Goal: Contribute content: Contribute content

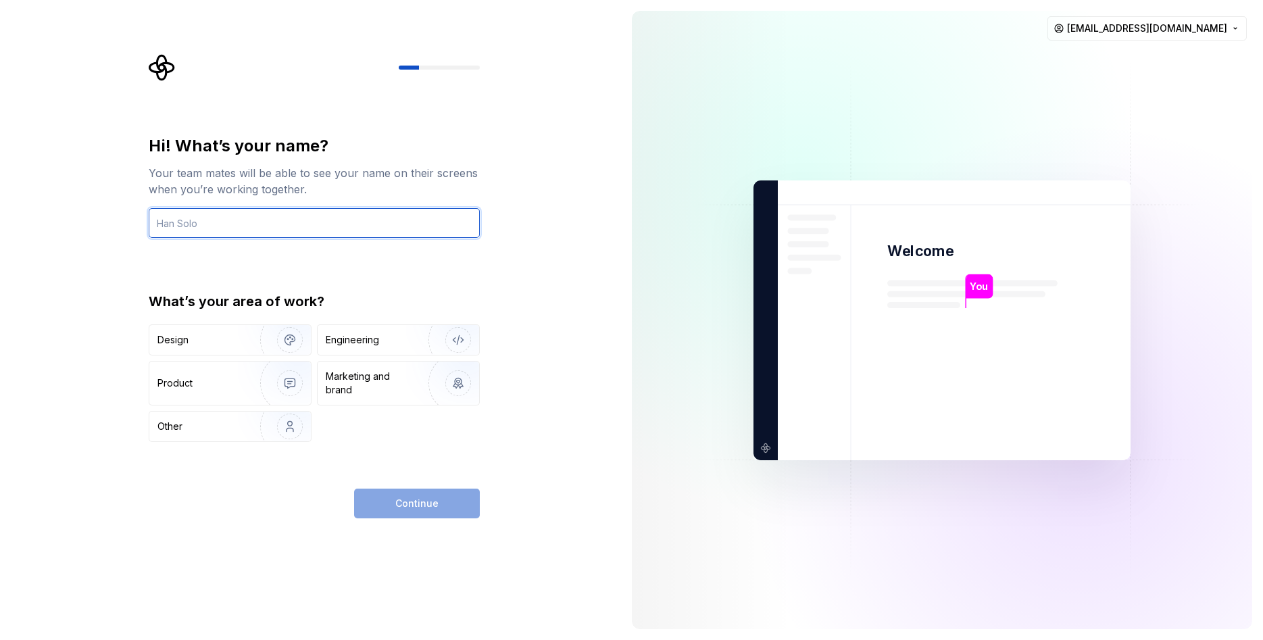
click at [354, 217] on input "text" at bounding box center [314, 223] width 331 height 30
type input "crajkumarsingh"
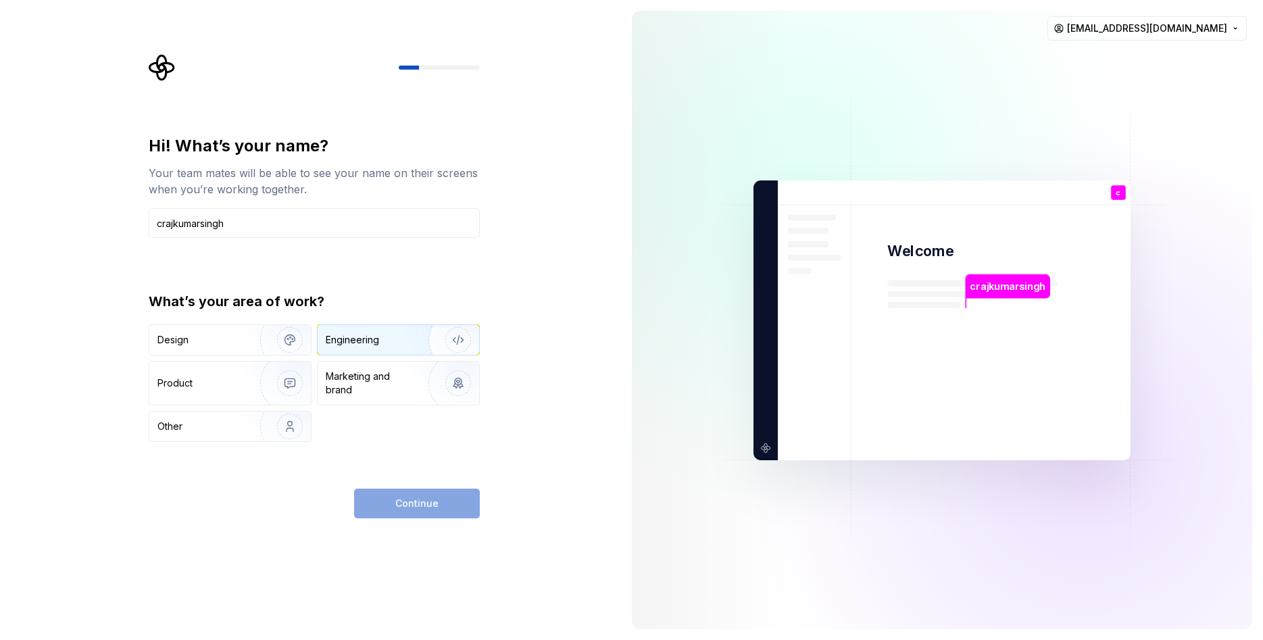
click at [359, 339] on div "Engineering" at bounding box center [352, 340] width 53 height 14
click at [420, 504] on span "Continue" at bounding box center [416, 504] width 43 height 14
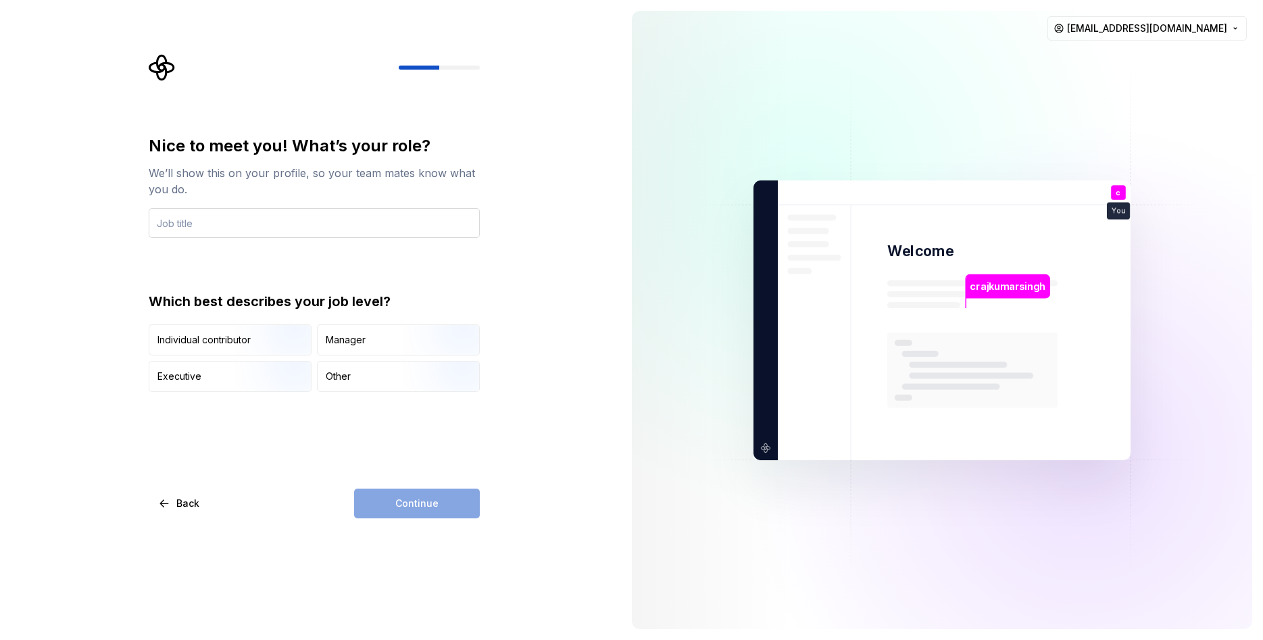
click at [199, 218] on input "text" at bounding box center [314, 223] width 331 height 30
type input "Director"
click at [419, 500] on div "Continue" at bounding box center [417, 504] width 126 height 30
click at [170, 377] on div "Executive" at bounding box center [179, 377] width 44 height 14
click at [392, 496] on button "Continue" at bounding box center [417, 504] width 126 height 30
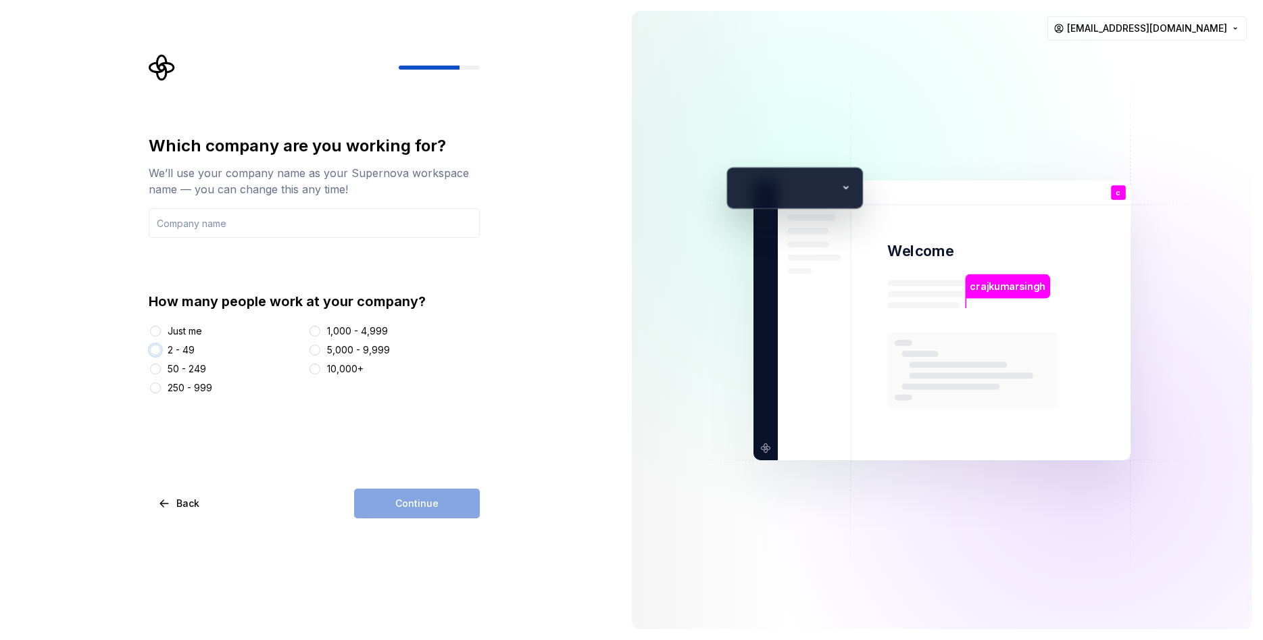
click at [155, 349] on button "2 - 49" at bounding box center [155, 350] width 11 height 11
click at [216, 221] on input "text" at bounding box center [314, 223] width 331 height 30
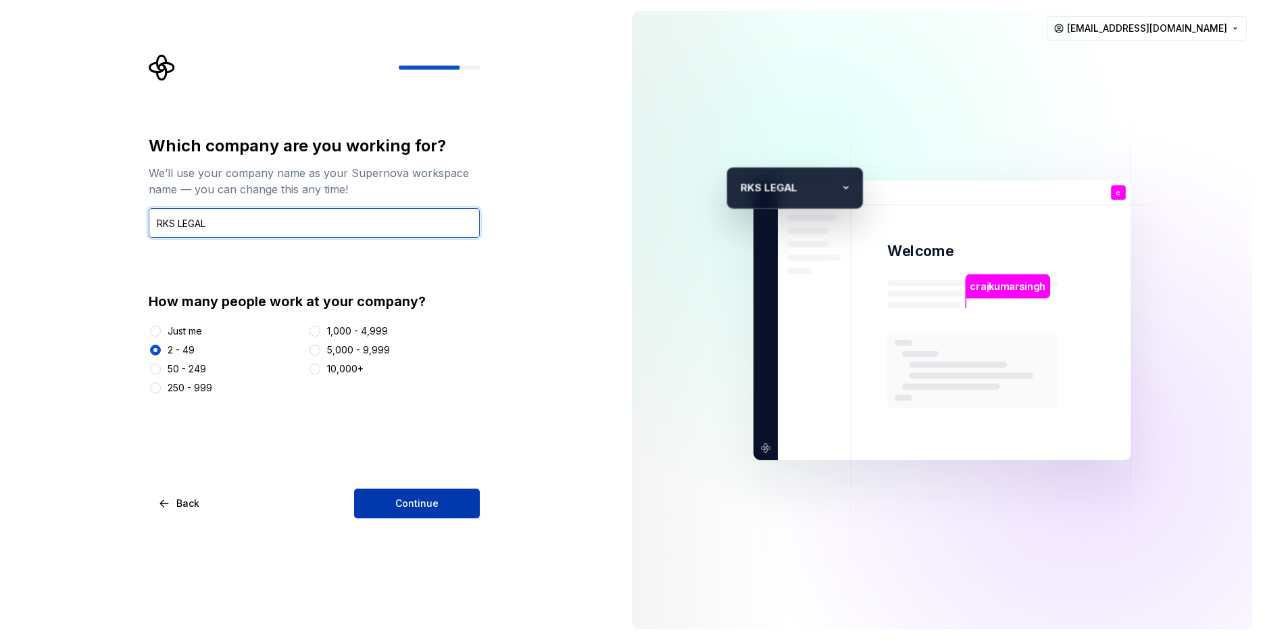
type input "RKS LEGAL"
click at [412, 494] on button "Continue" at bounding box center [417, 504] width 126 height 30
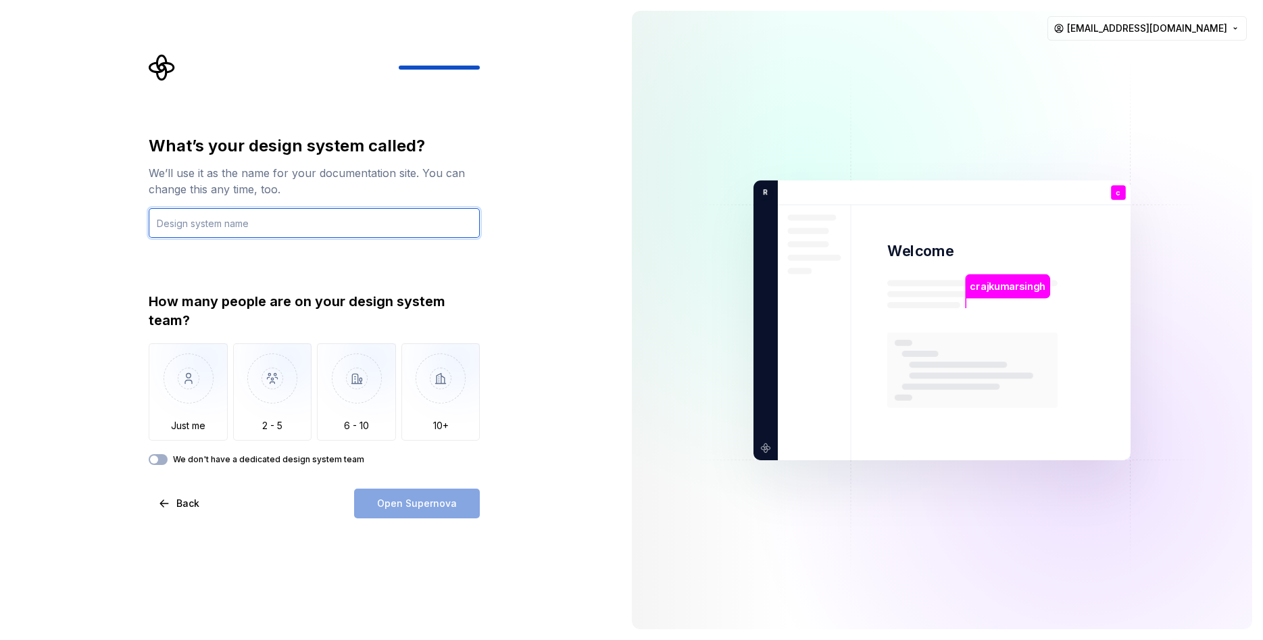
click at [224, 221] on input "text" at bounding box center [314, 223] width 331 height 30
type input "PWD_Tools"
click at [165, 460] on button "We don't have a dedicated design system team" at bounding box center [158, 459] width 19 height 11
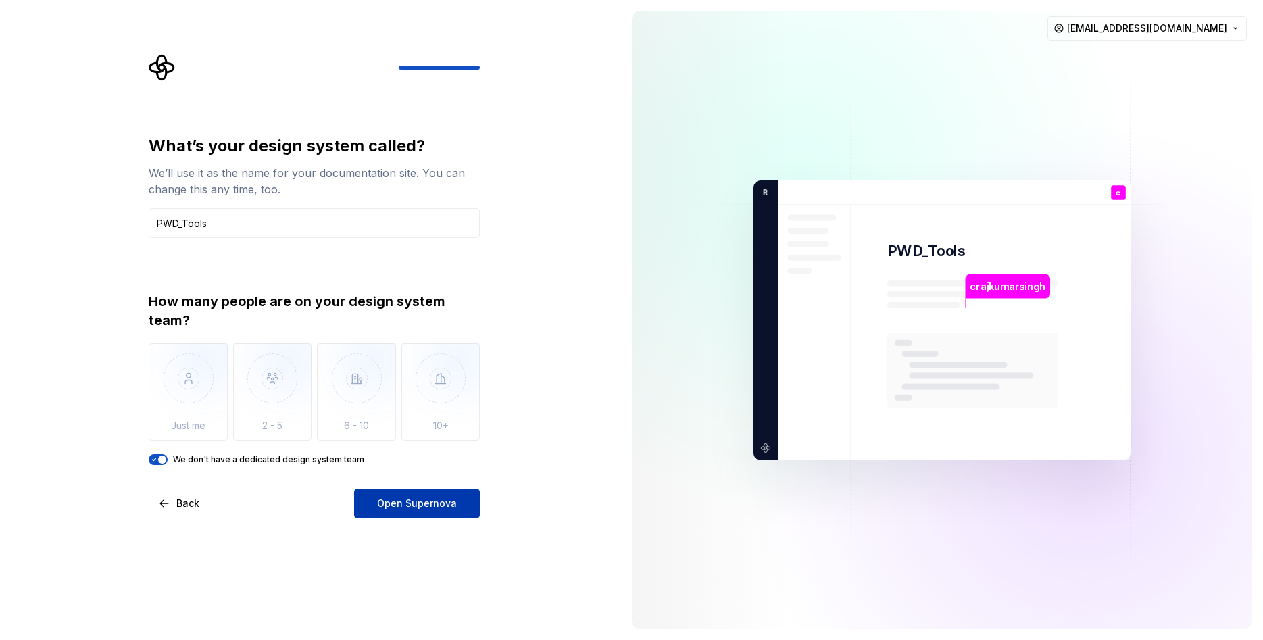
click at [408, 504] on span "Open Supernova" at bounding box center [417, 504] width 80 height 14
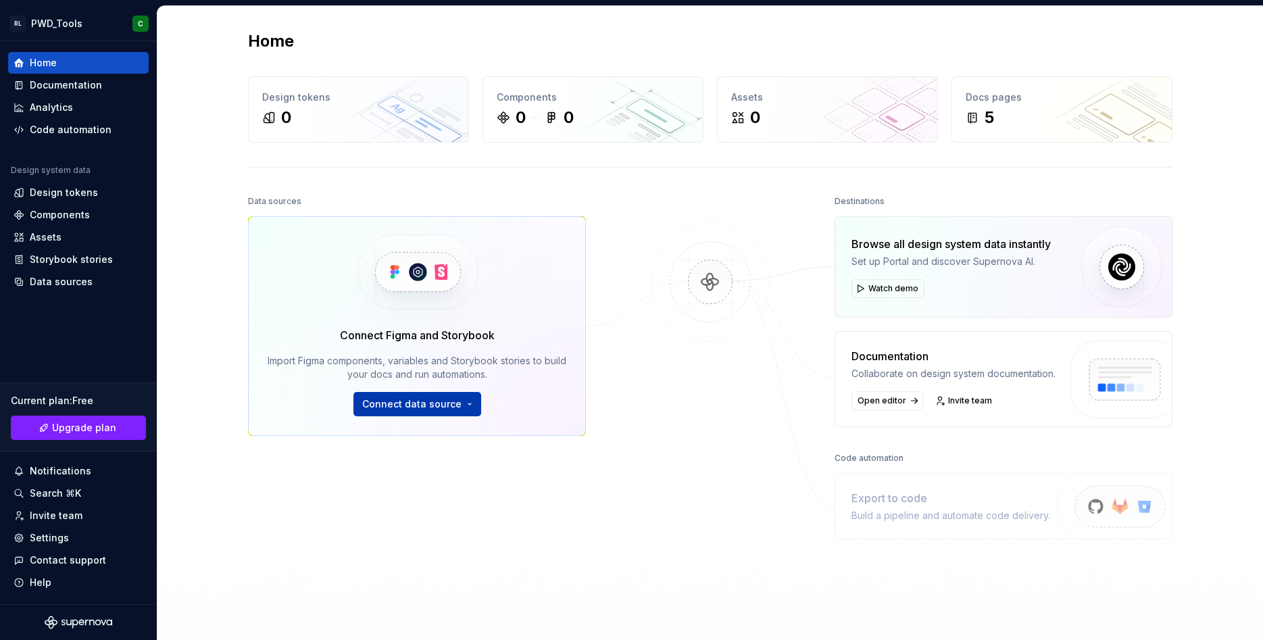
click at [411, 403] on span "Connect data source" at bounding box center [411, 404] width 99 height 14
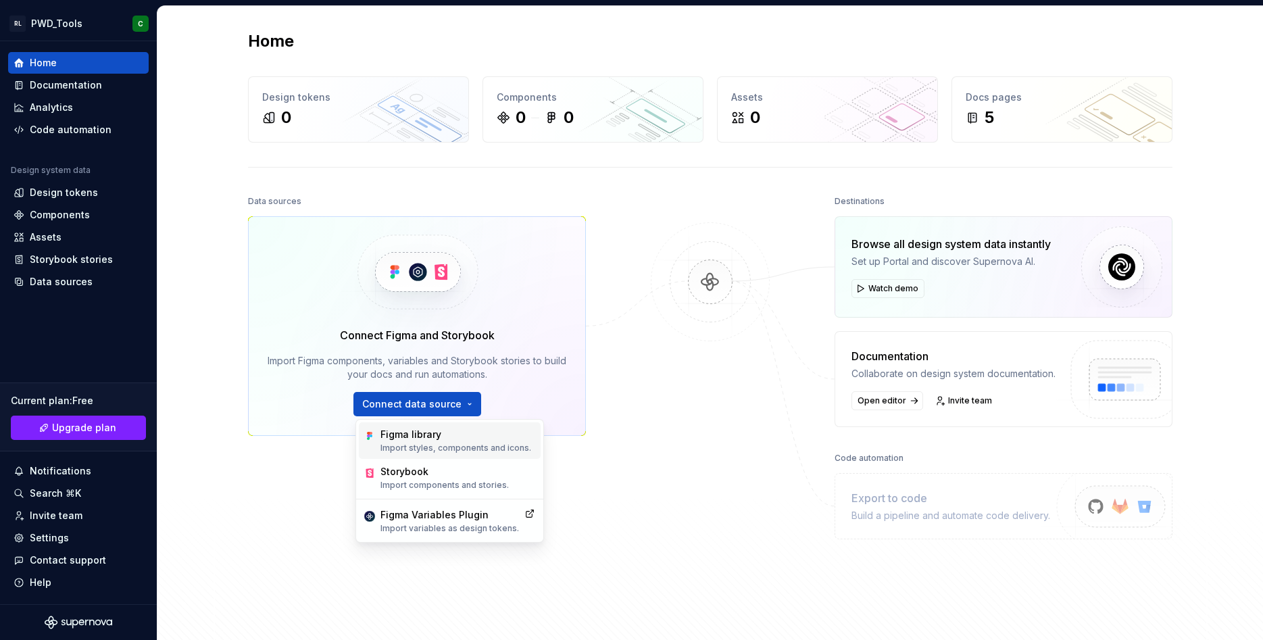
click at [408, 434] on div "Figma library" at bounding box center [456, 435] width 151 height 14
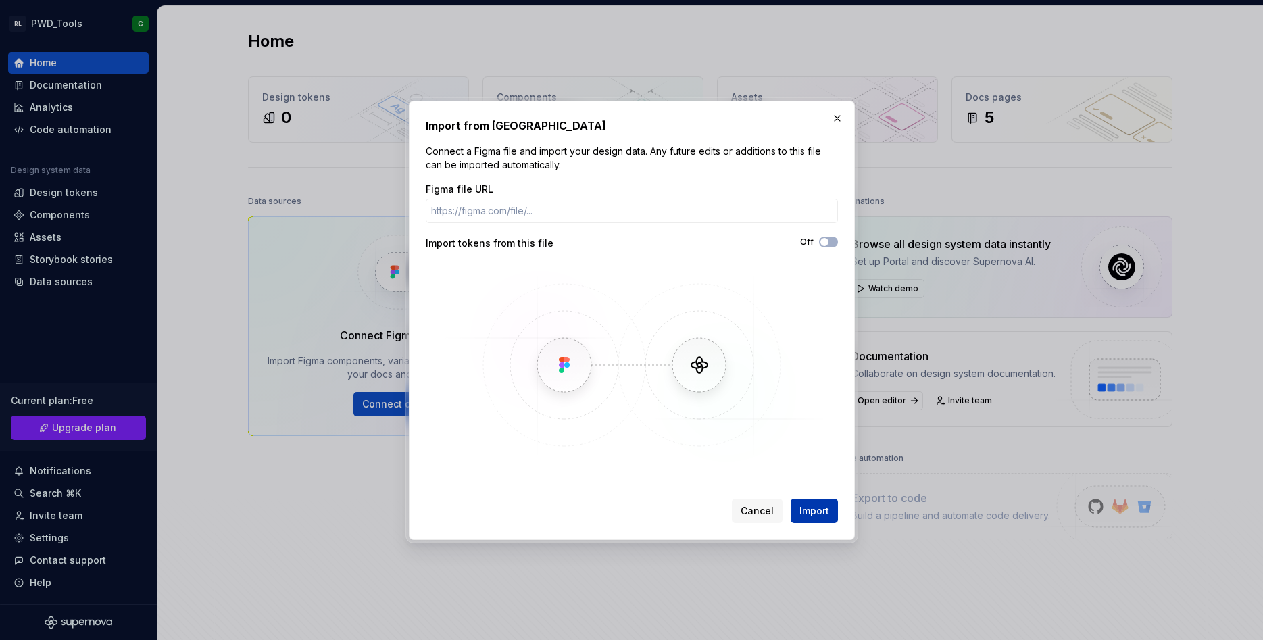
click at [811, 510] on span "Import" at bounding box center [815, 511] width 30 height 14
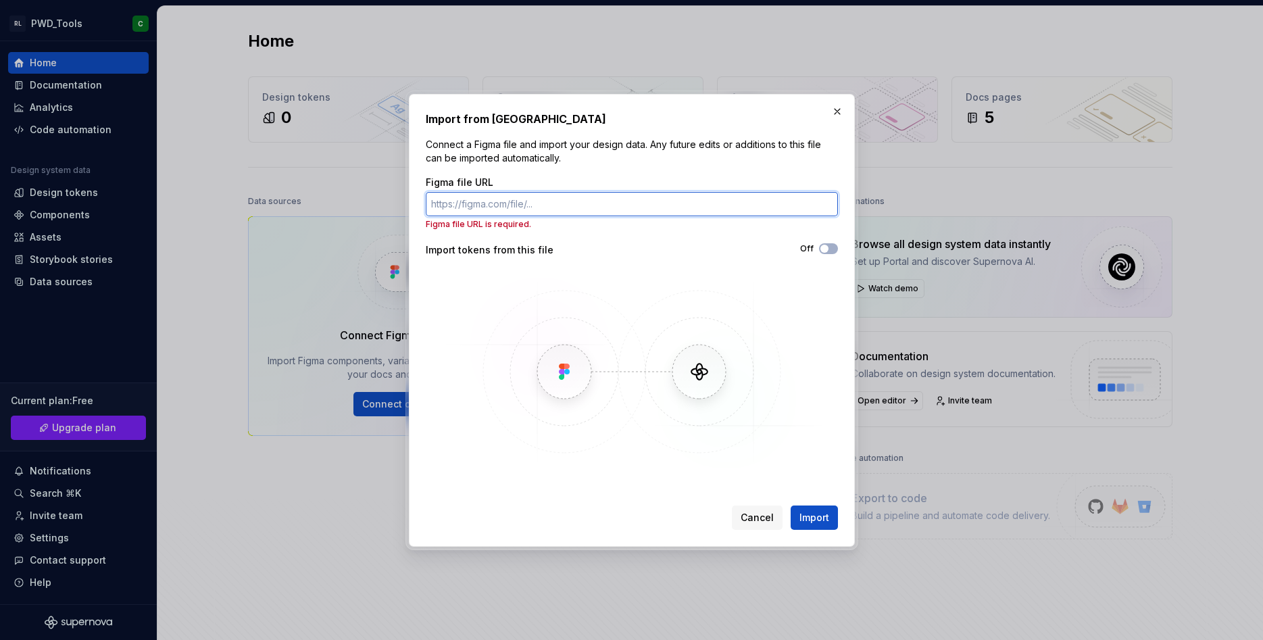
click at [495, 205] on input "Figma file URL" at bounding box center [632, 204] width 412 height 24
click at [760, 517] on span "Cancel" at bounding box center [757, 518] width 33 height 14
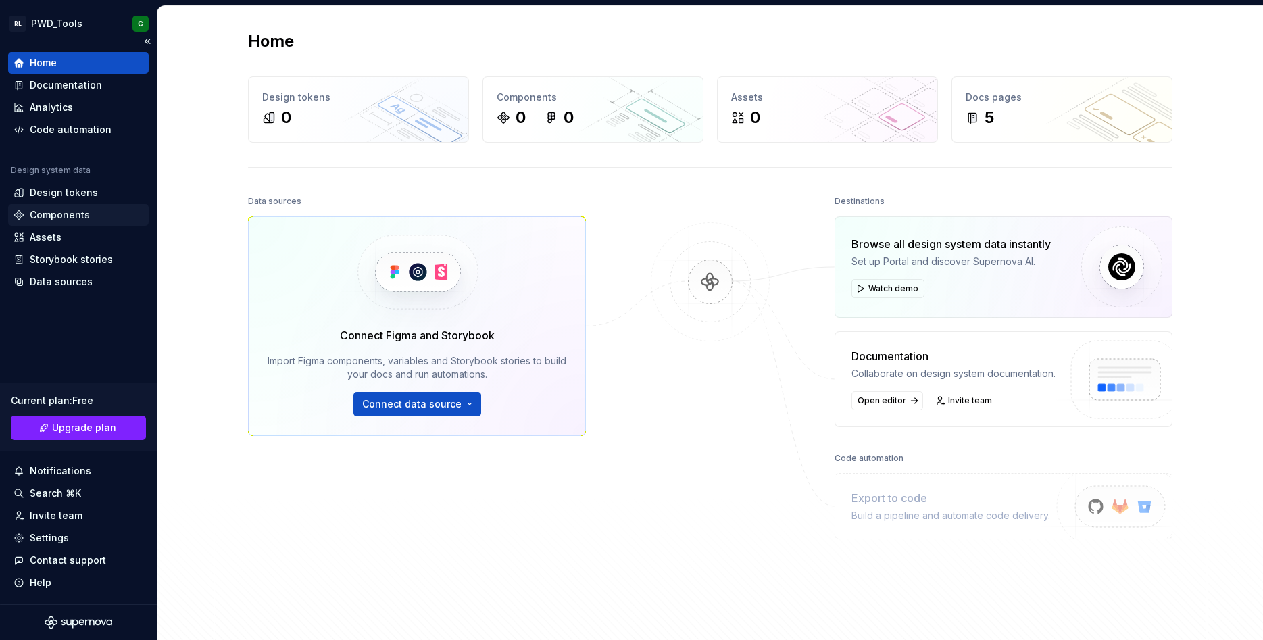
click at [54, 212] on div "Components" at bounding box center [60, 215] width 60 height 14
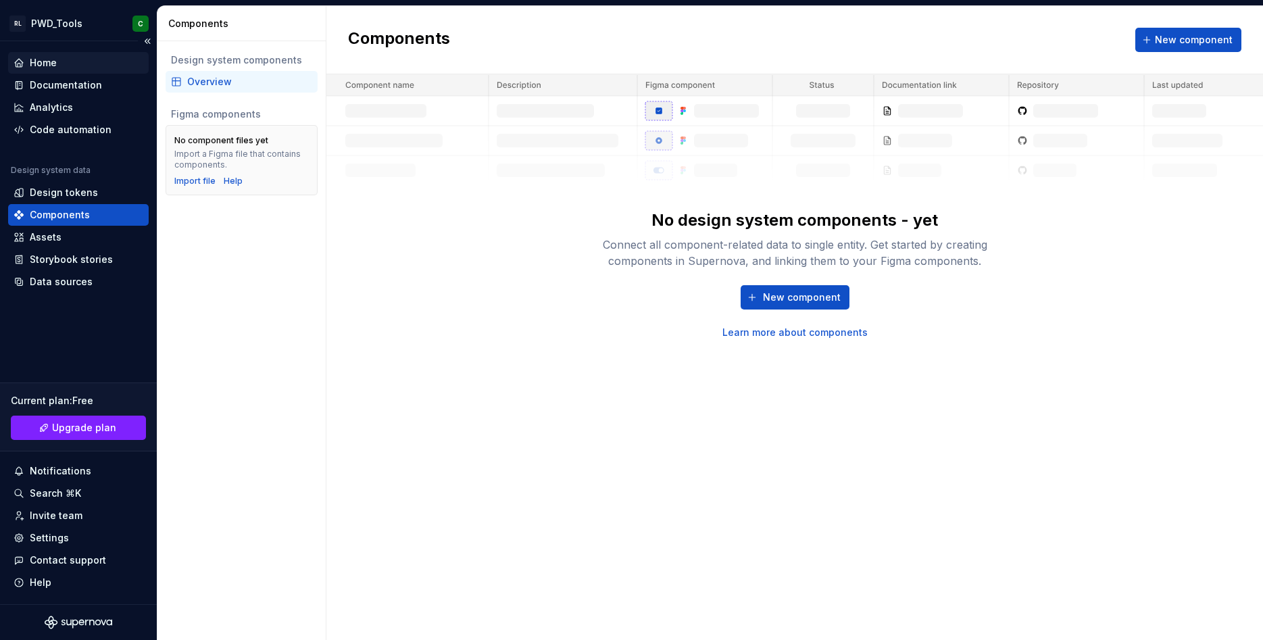
click at [52, 63] on div "Home" at bounding box center [43, 63] width 27 height 14
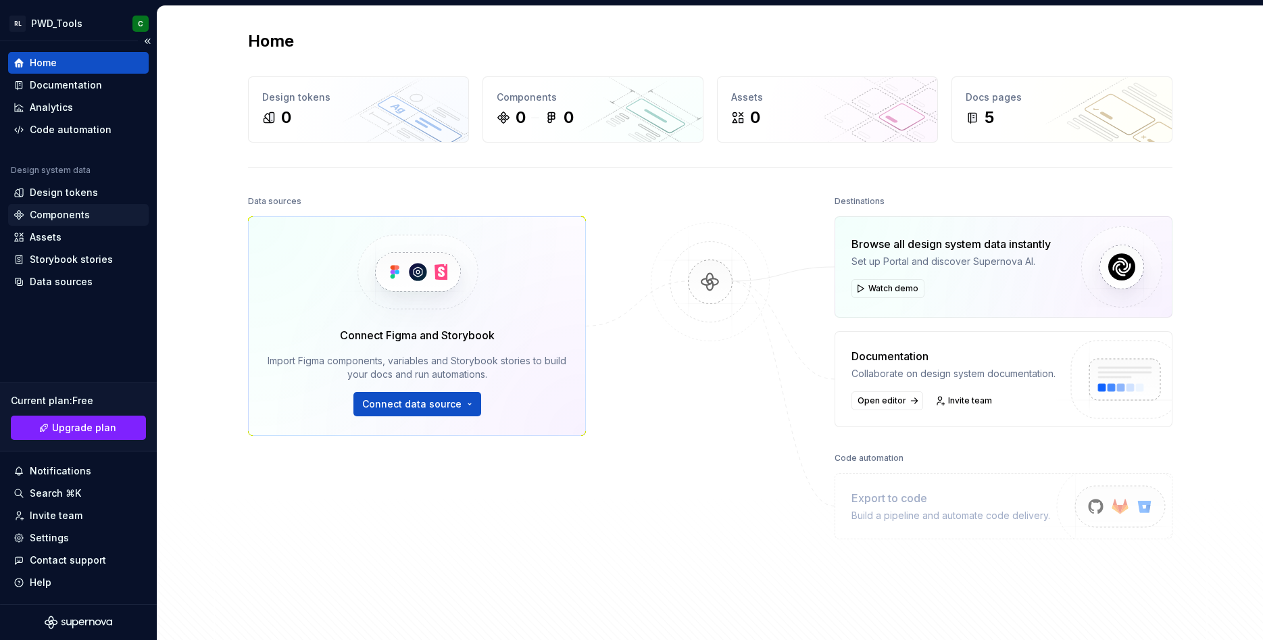
click at [56, 215] on div "Components" at bounding box center [60, 215] width 60 height 14
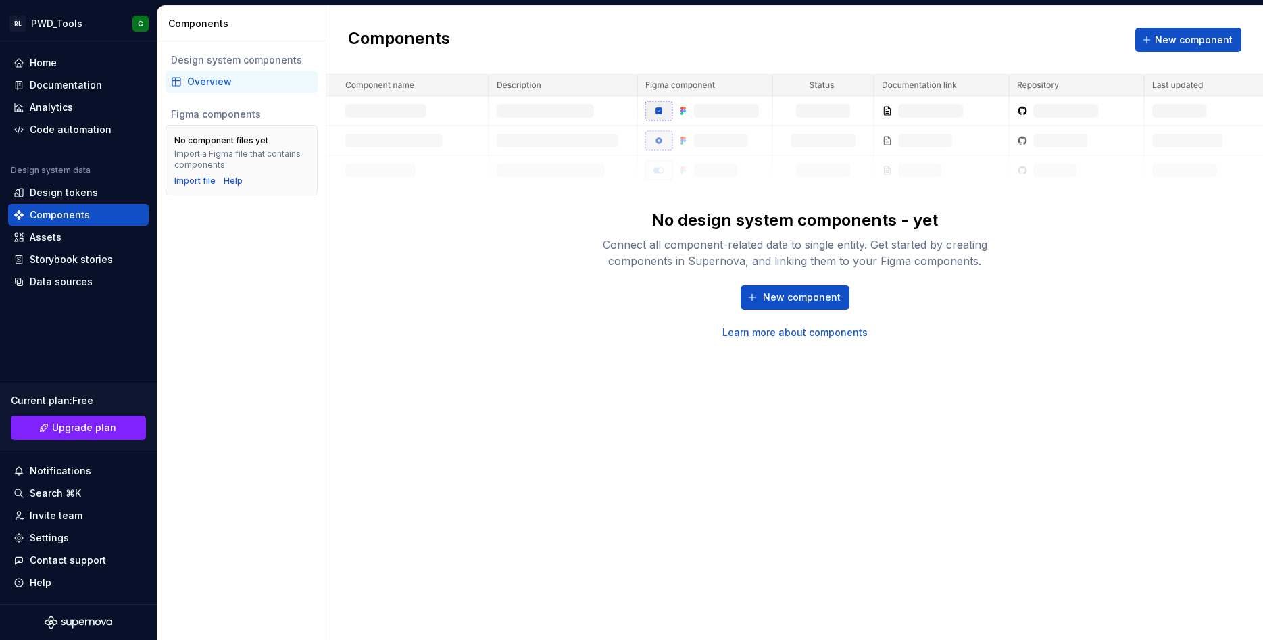
click at [1024, 113] on img at bounding box center [794, 129] width 937 height 111
click at [1171, 35] on span "New component" at bounding box center [1194, 40] width 78 height 14
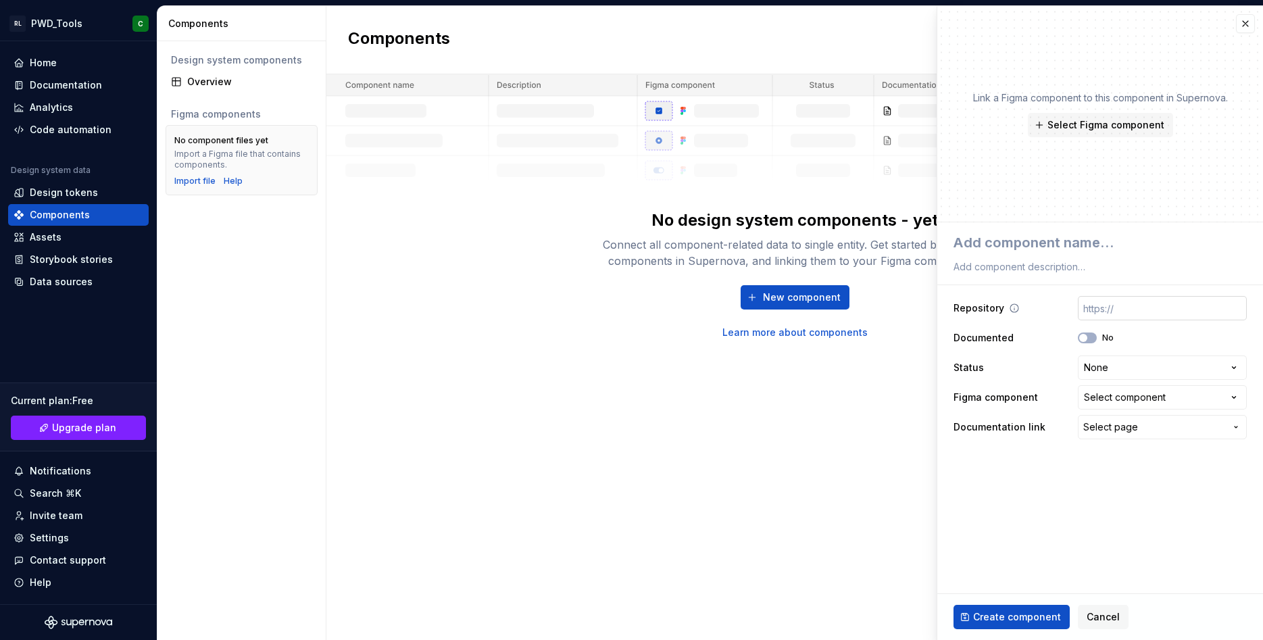
click at [1093, 312] on input "text" at bounding box center [1162, 308] width 169 height 24
type textarea "*"
click at [1104, 301] on input "text" at bounding box center [1162, 308] width 169 height 24
paste input "https://github.com/CRAJKUMARSINGH/PWD-Tools-Genspark"
type input "https://github.com/CRAJKUMARSINGH/PWD-Tools-Genspark"
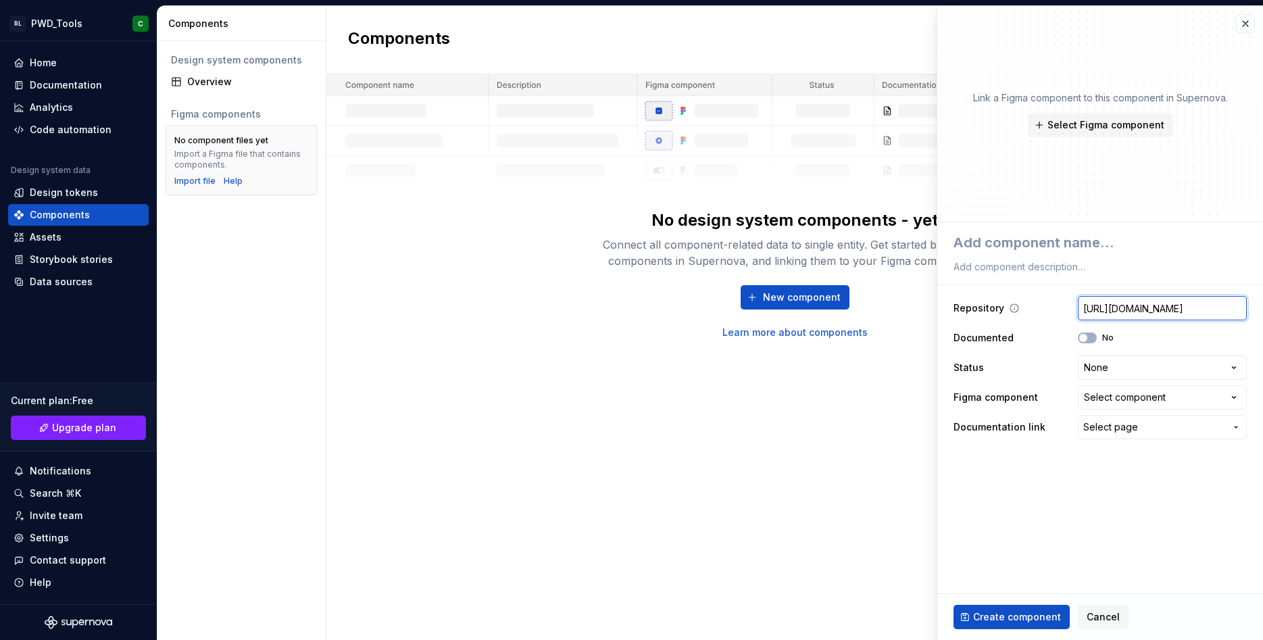
type textarea "*"
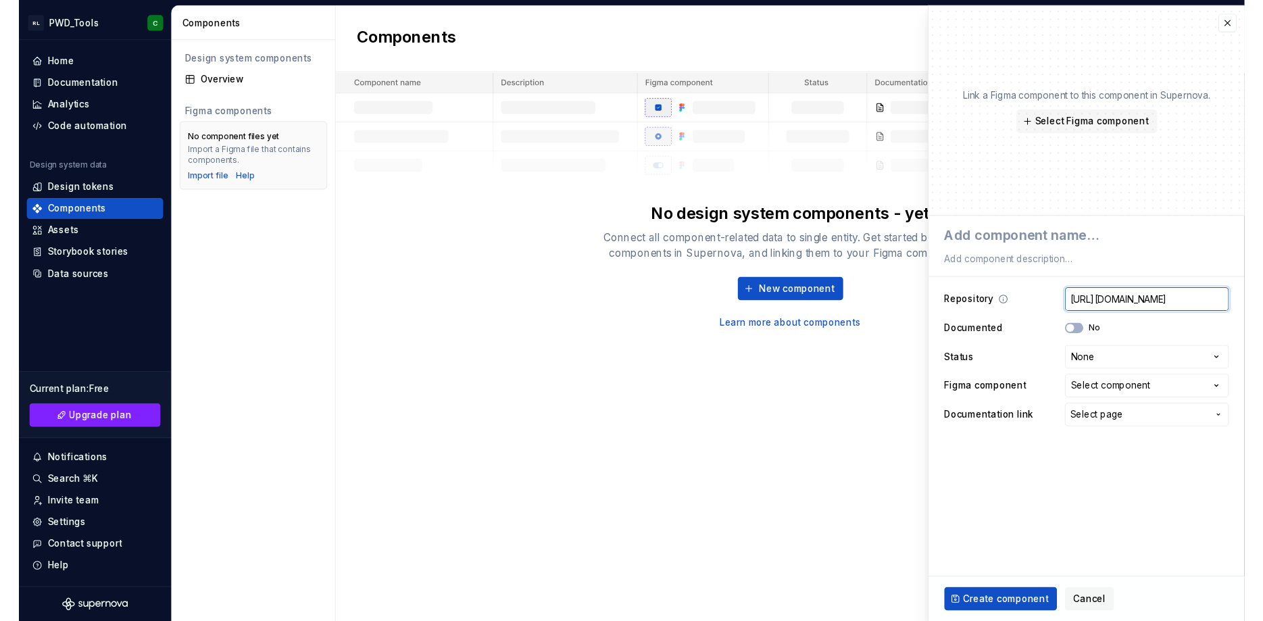
scroll to position [0, 118]
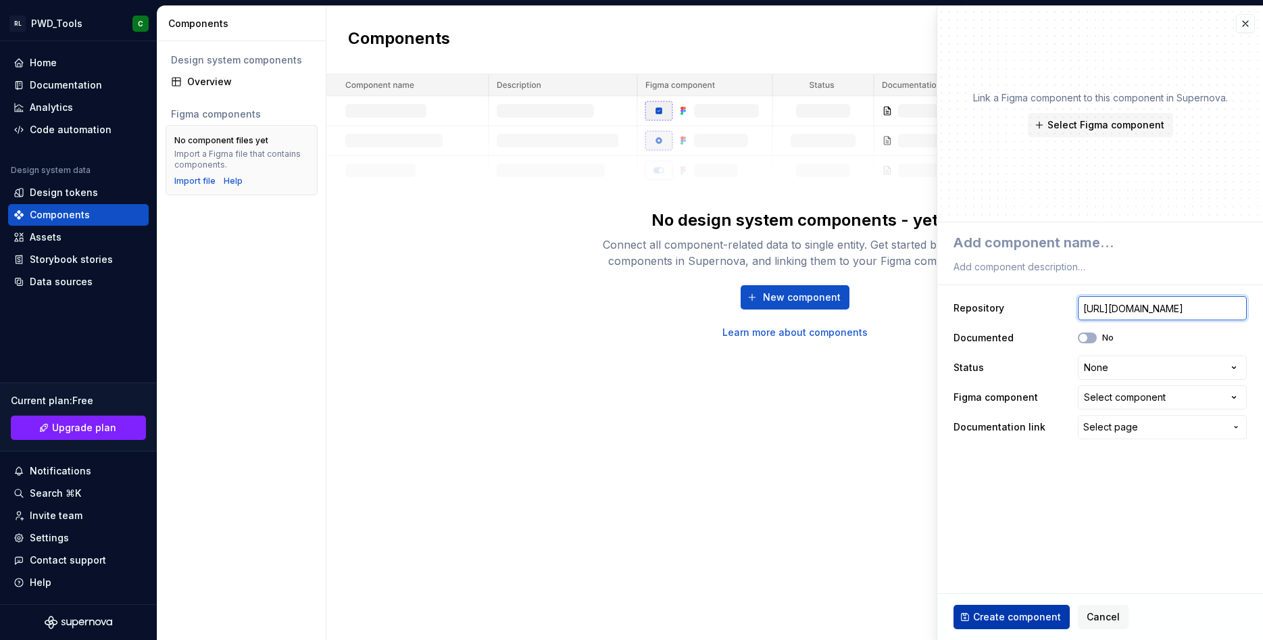
type input "https://github.com/CRAJKUMARSINGH/PWD-Tools-Genspark"
click at [1012, 613] on span "Create component" at bounding box center [1017, 617] width 88 height 14
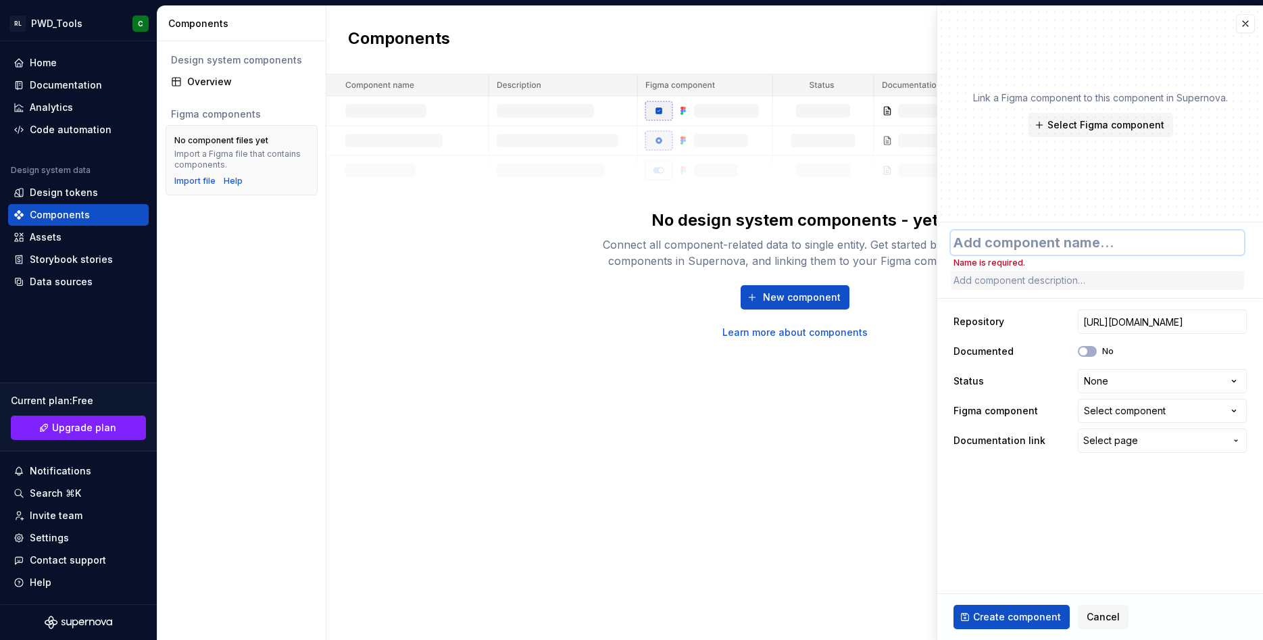
type textarea "*"
click at [994, 240] on textarea at bounding box center [1097, 242] width 293 height 24
paste textarea "PWD-Tools-Genspark"
type textarea "PWD-Tools-Genspark"
type textarea "*"
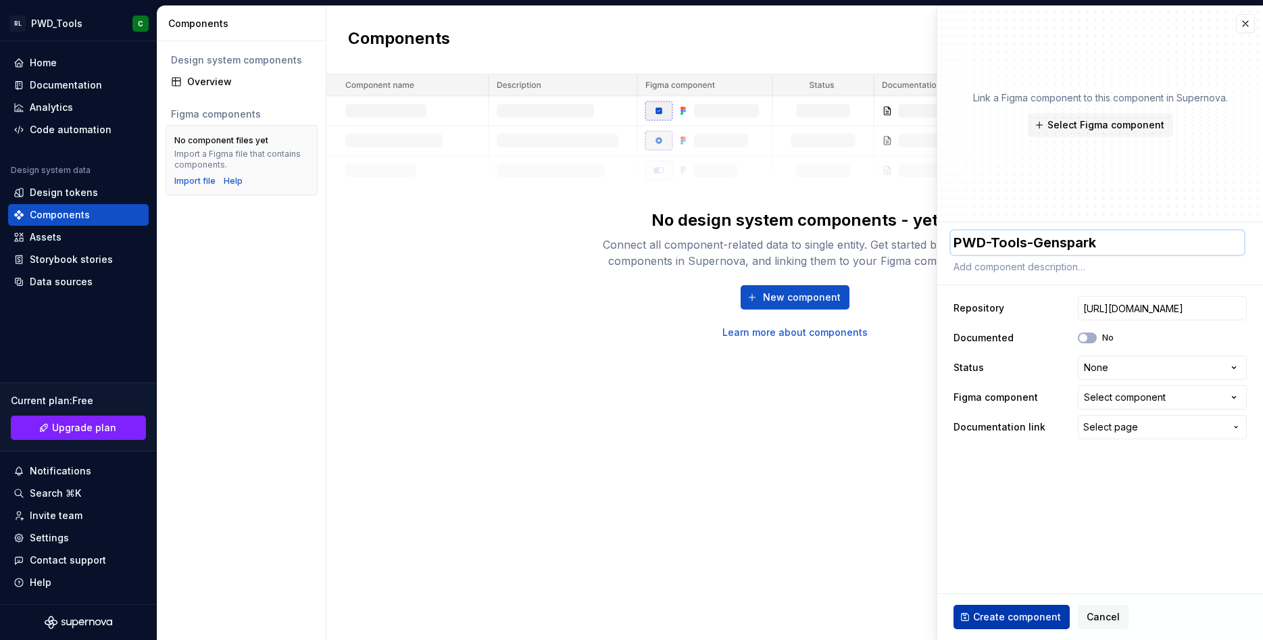
type textarea "PWD-Tools-Genspark"
click at [1005, 612] on span "Create component" at bounding box center [1017, 617] width 88 height 14
type textarea "*"
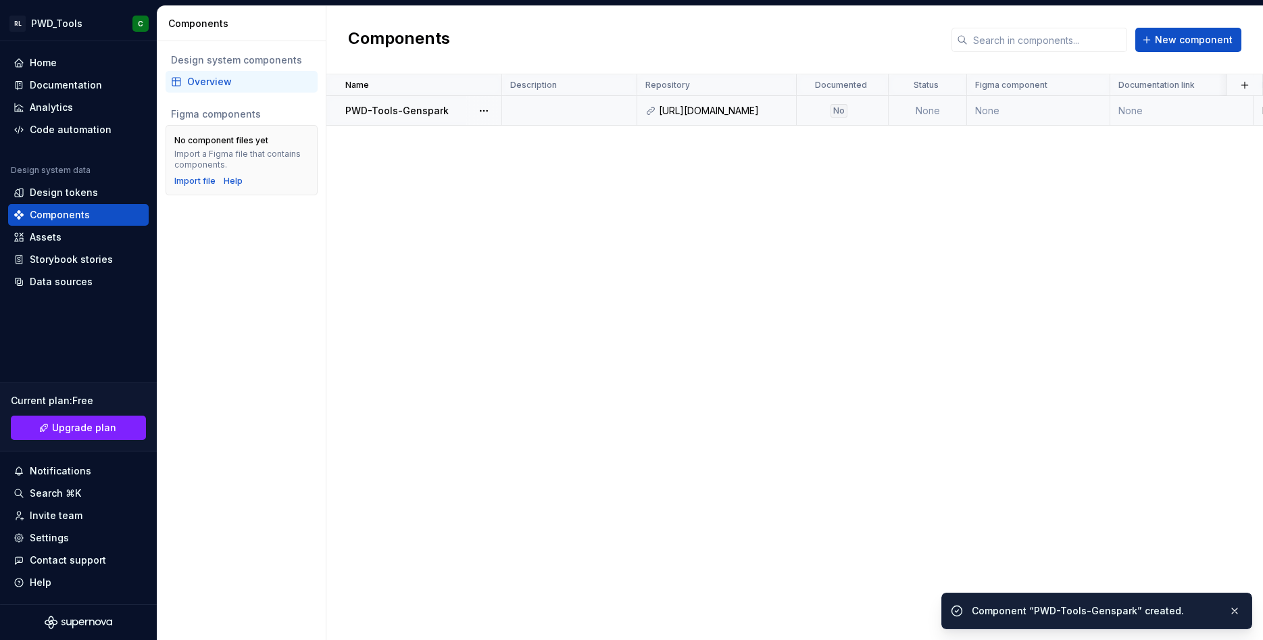
click at [423, 114] on p "PWD-Tools-Genspark" at bounding box center [396, 111] width 103 height 14
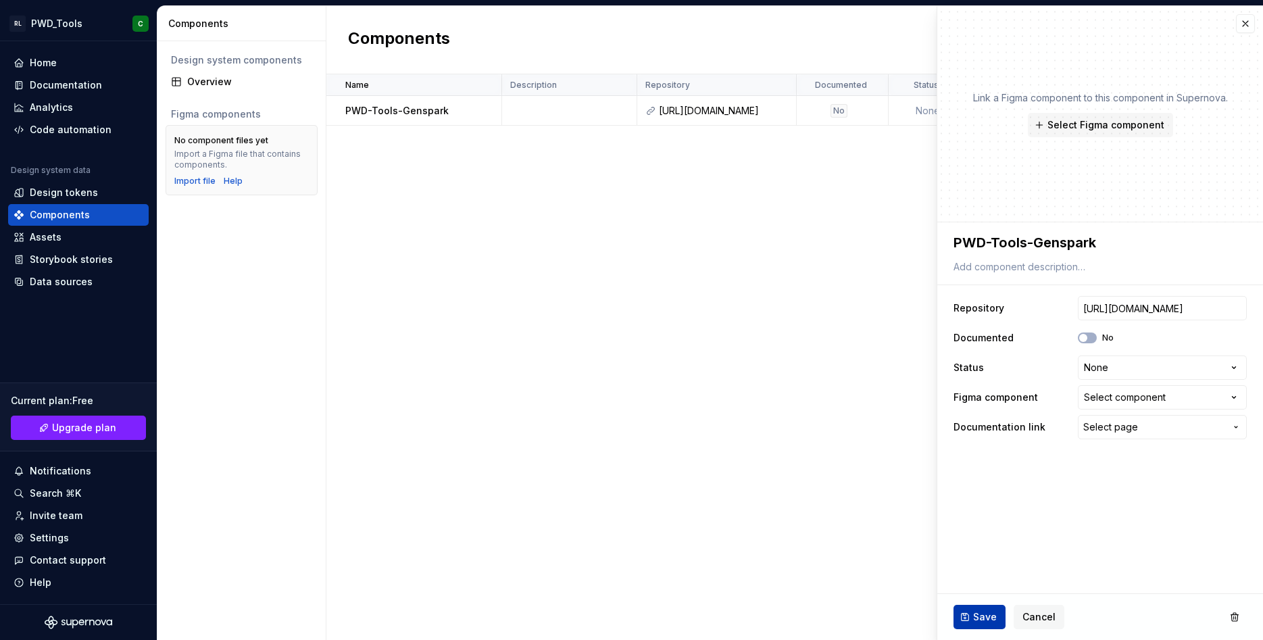
click at [982, 612] on span "Save" at bounding box center [985, 617] width 24 height 14
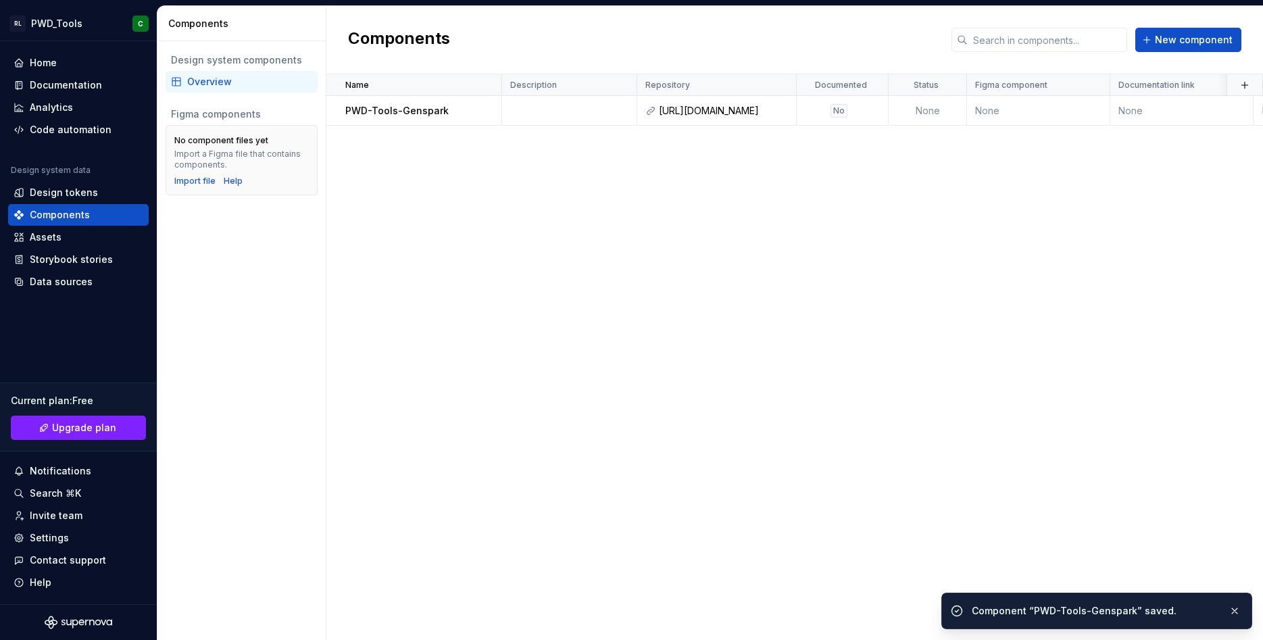
click at [210, 80] on div "Overview" at bounding box center [249, 82] width 125 height 14
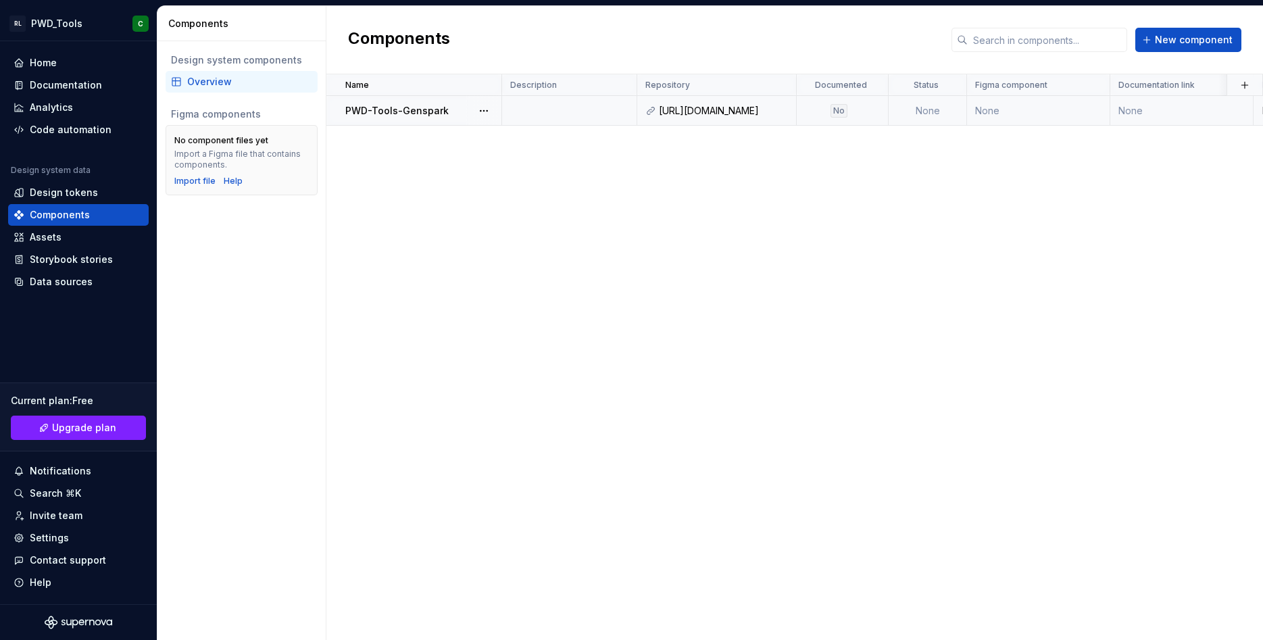
click at [423, 111] on p "PWD-Tools-Genspark" at bounding box center [396, 111] width 103 height 14
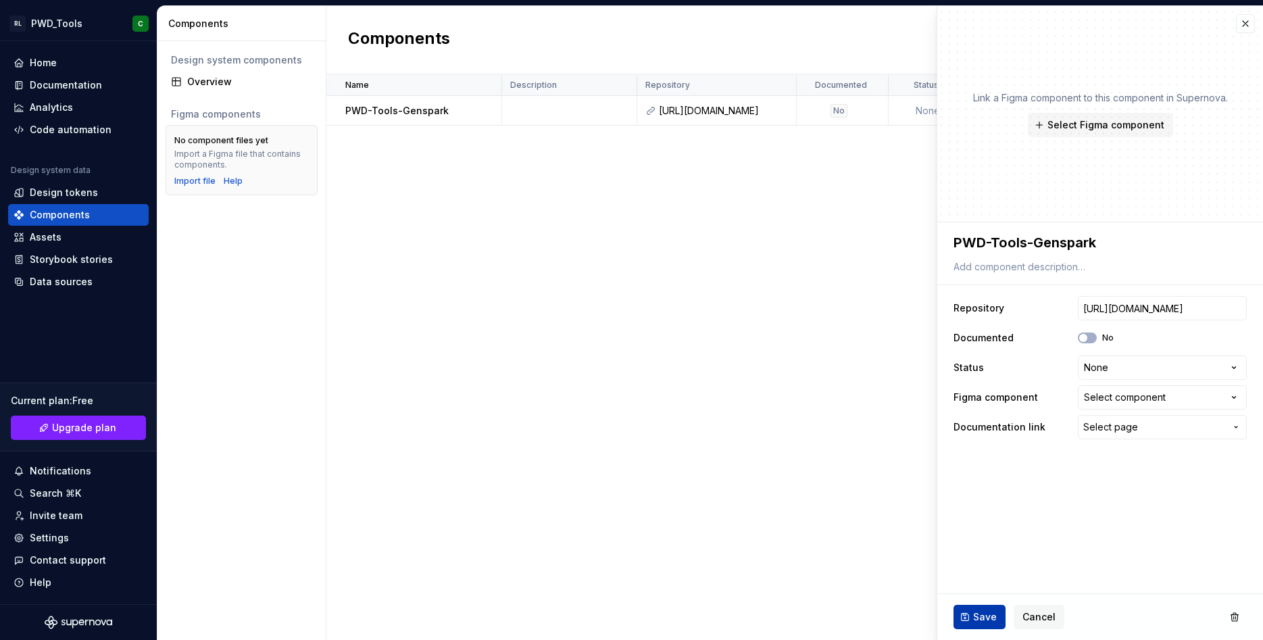
click at [972, 612] on button "Save" at bounding box center [980, 617] width 52 height 24
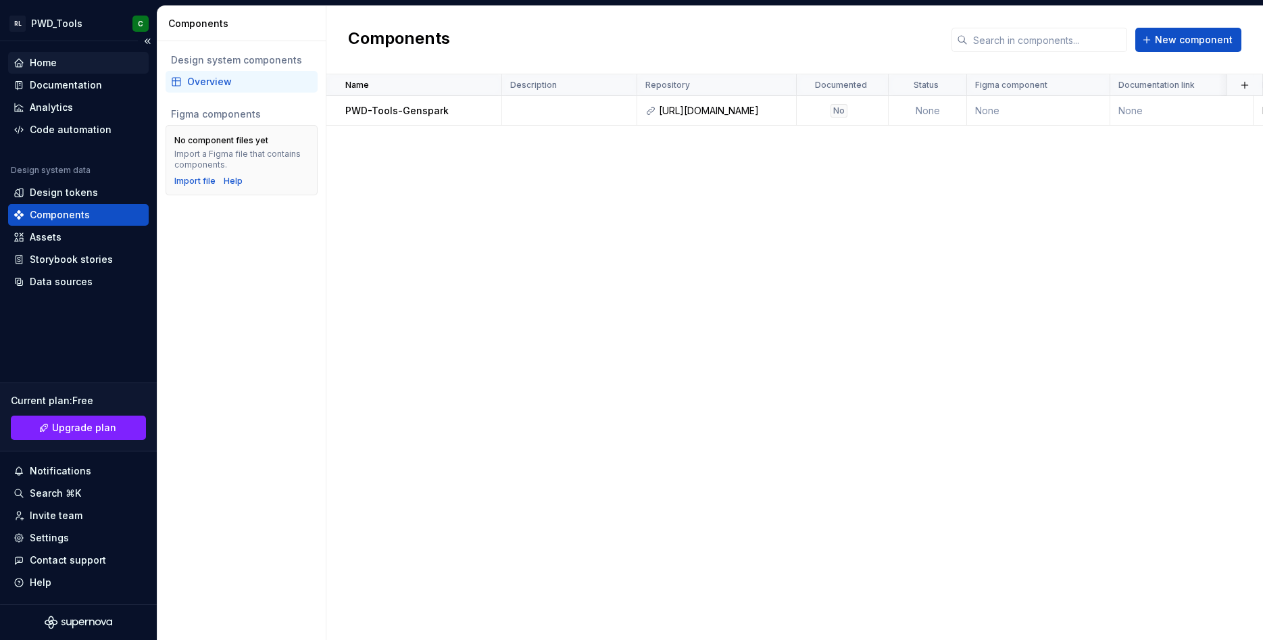
click at [36, 61] on div "Home" at bounding box center [43, 63] width 27 height 14
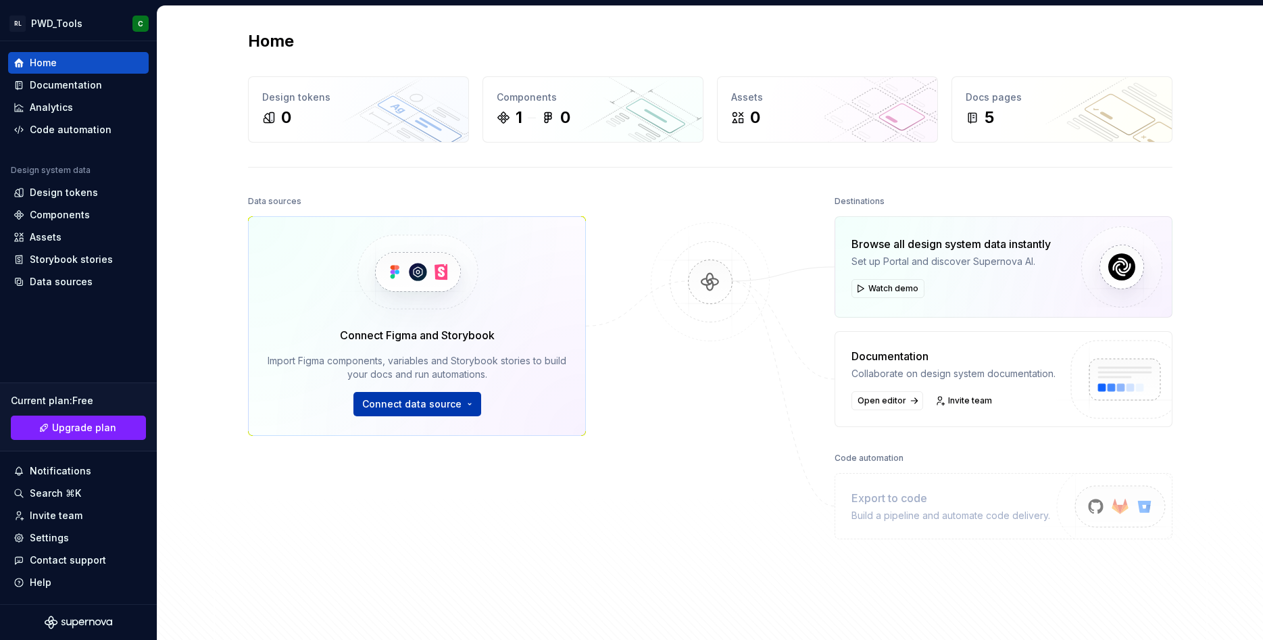
click at [416, 404] on span "Connect data source" at bounding box center [411, 404] width 99 height 14
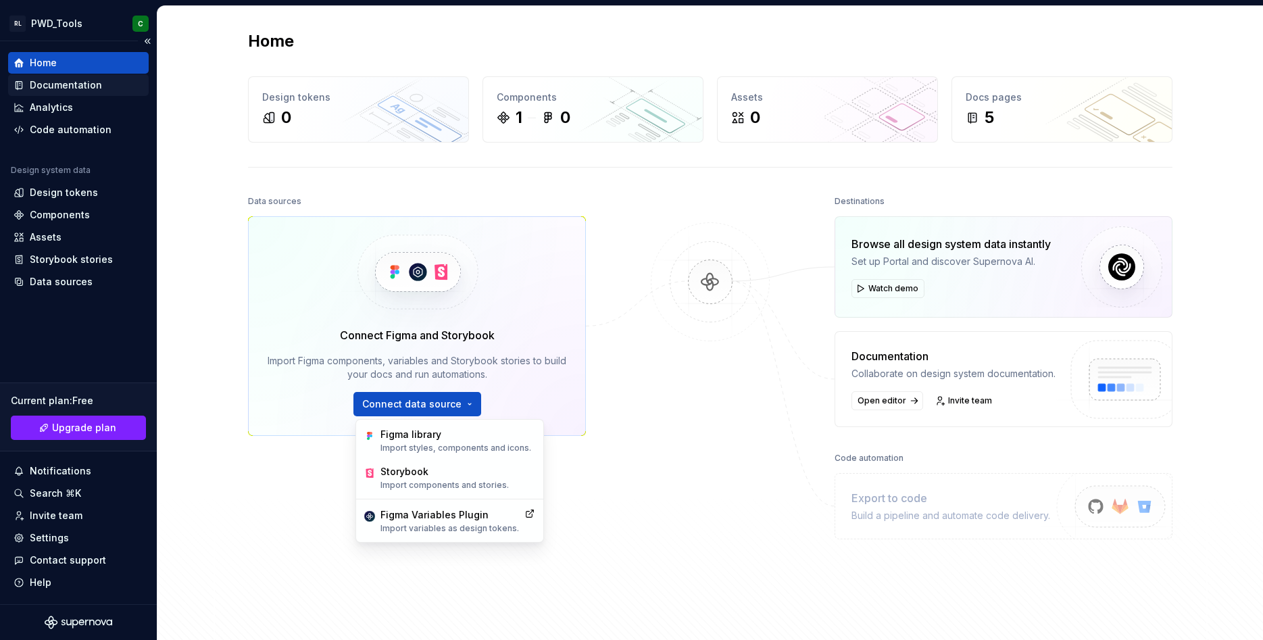
click at [70, 84] on div "Documentation" at bounding box center [66, 85] width 72 height 14
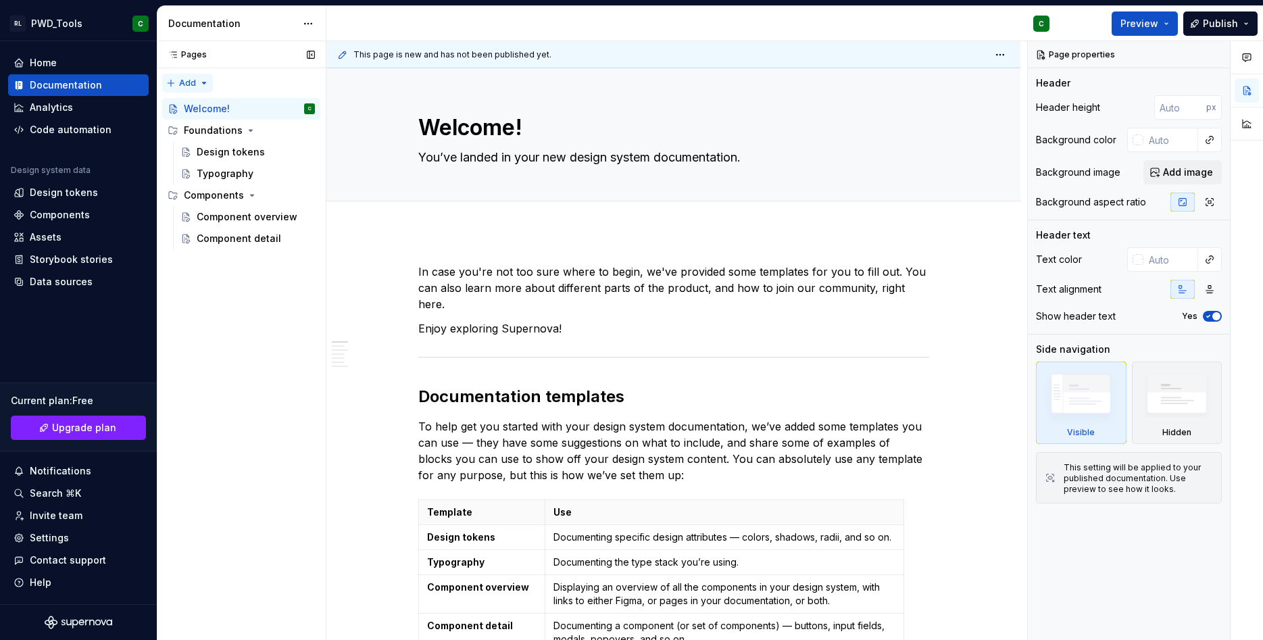
click at [174, 78] on div "Pages Pages Add Accessibility guide for tree Page tree. Navigate the tree with …" at bounding box center [241, 341] width 169 height 600
click at [212, 107] on div "New page" at bounding box center [231, 108] width 88 height 14
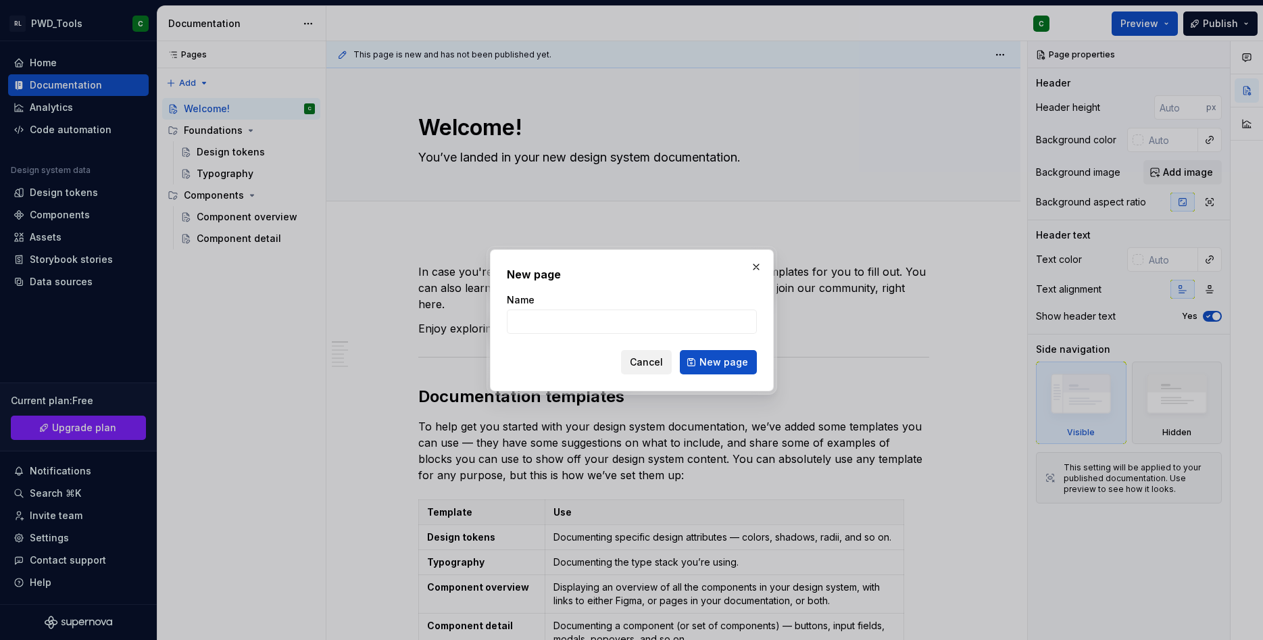
type textarea "*"
click at [645, 362] on span "Cancel" at bounding box center [646, 363] width 33 height 14
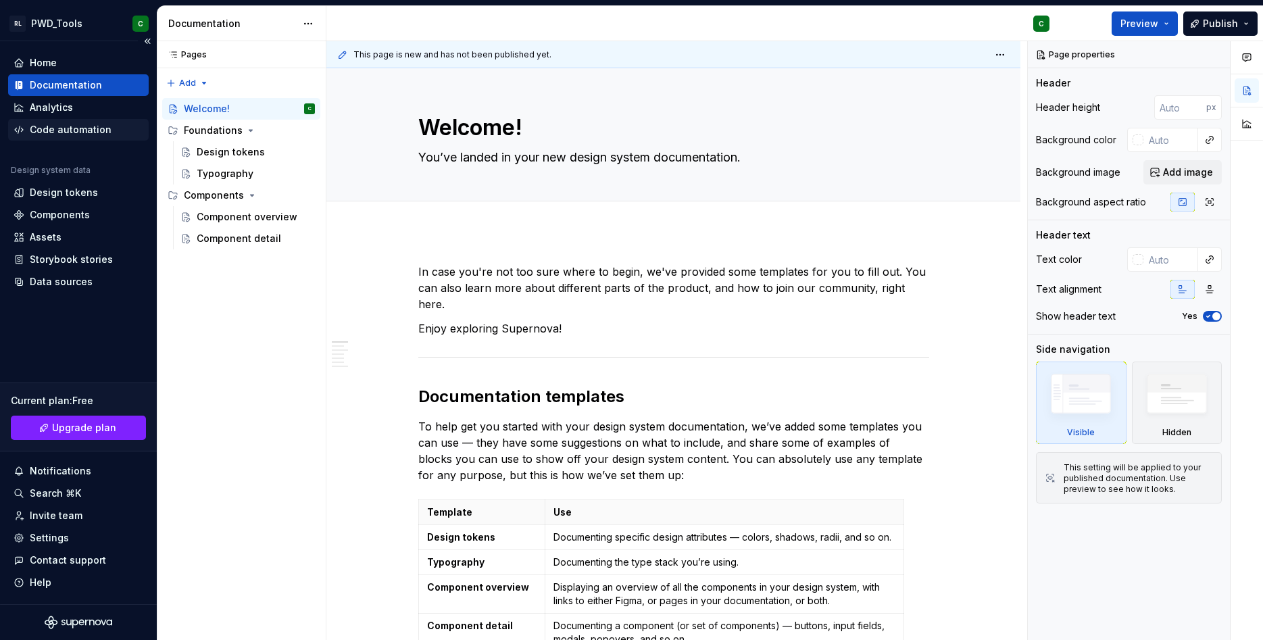
click at [55, 123] on div "Code automation" at bounding box center [71, 130] width 82 height 14
